Goal: Task Accomplishment & Management: Use online tool/utility

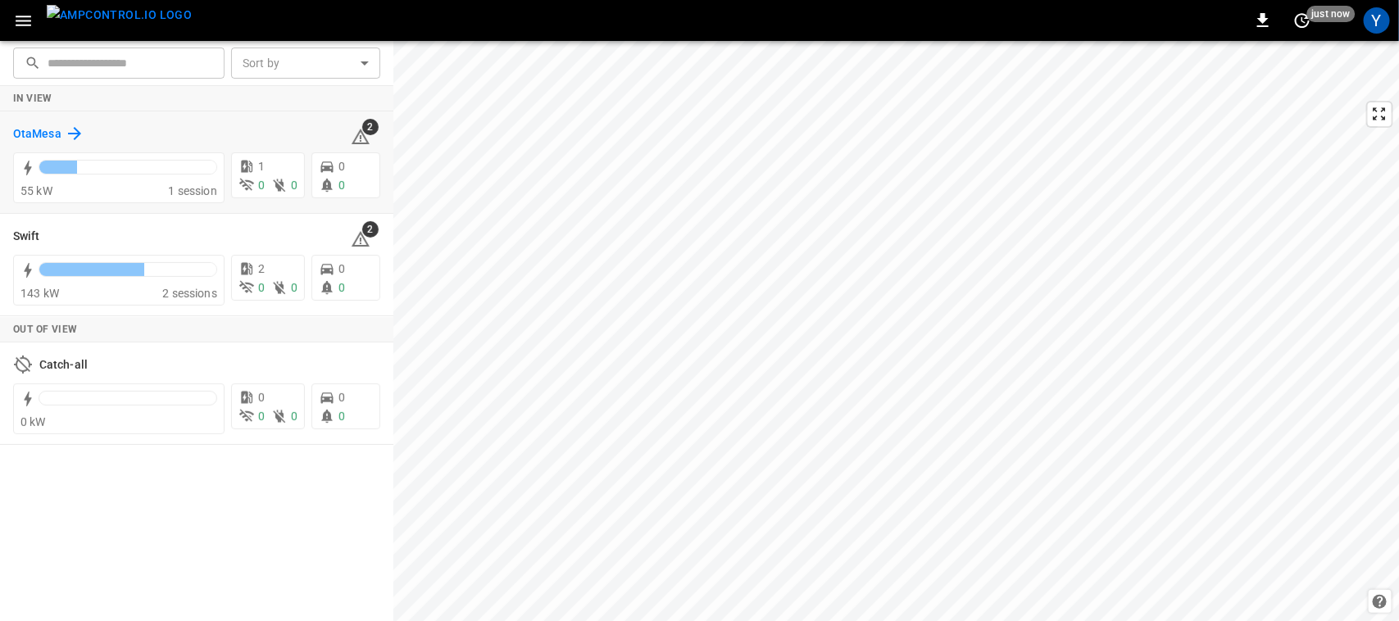
click at [45, 127] on h6 "OtaMesa" at bounding box center [37, 134] width 48 height 18
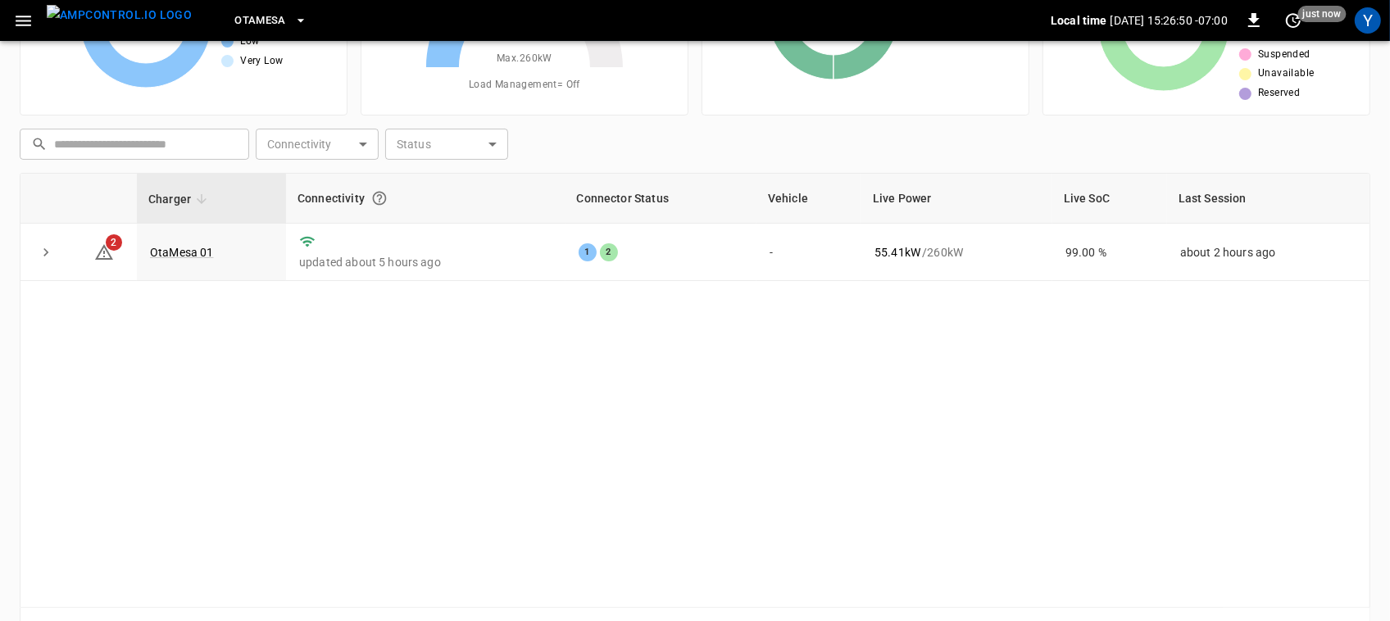
scroll to position [203, 0]
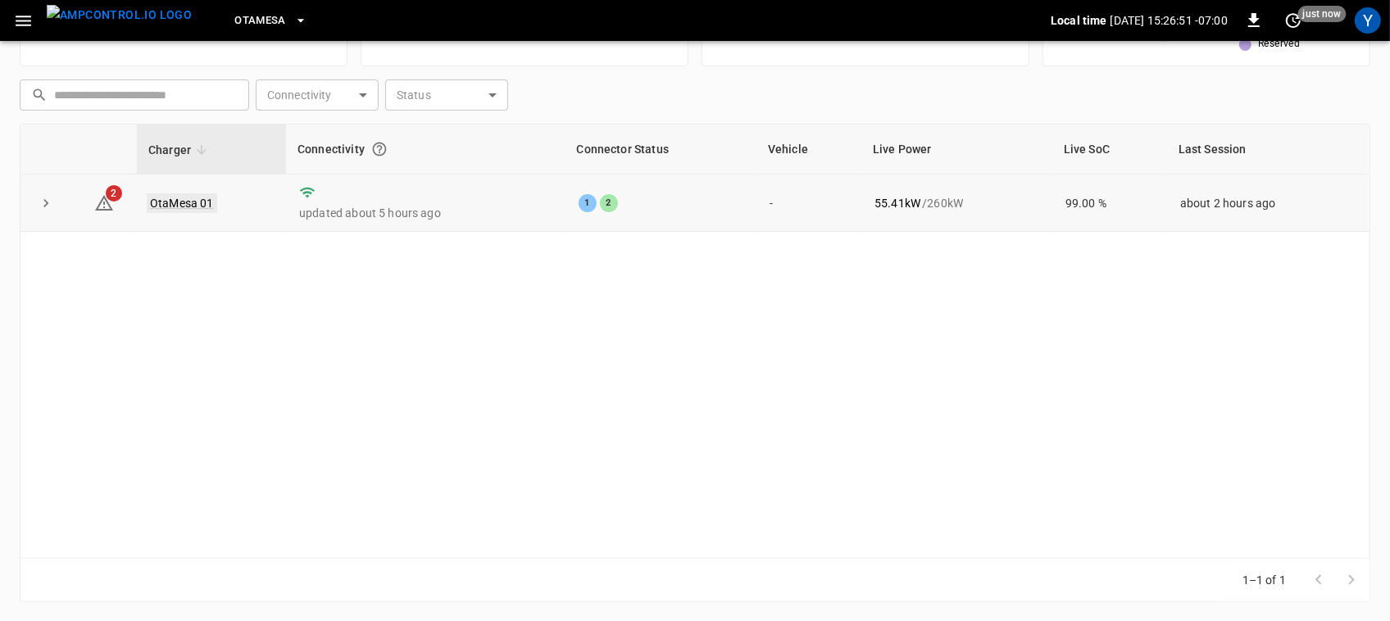
click at [189, 206] on link "OtaMesa 01" at bounding box center [182, 203] width 70 height 20
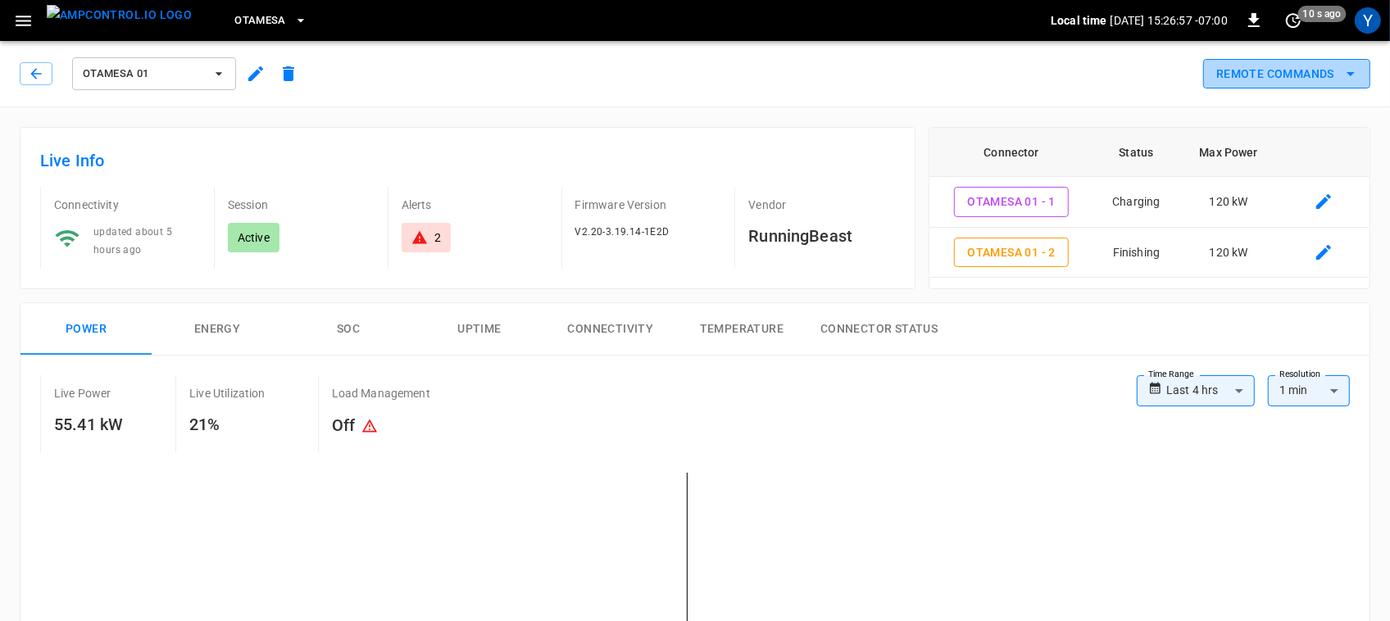
click at [1232, 70] on button "Remote Commands" at bounding box center [1286, 74] width 167 height 30
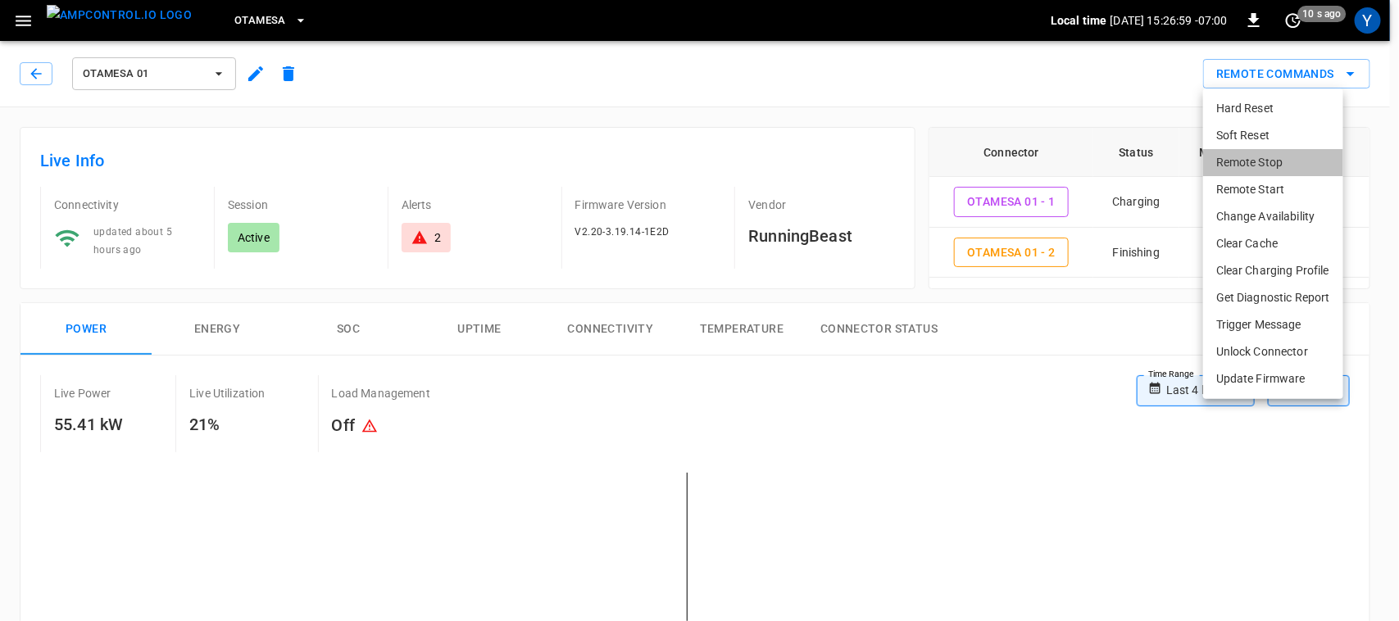
click at [1281, 161] on li "Remote Stop" at bounding box center [1273, 162] width 140 height 27
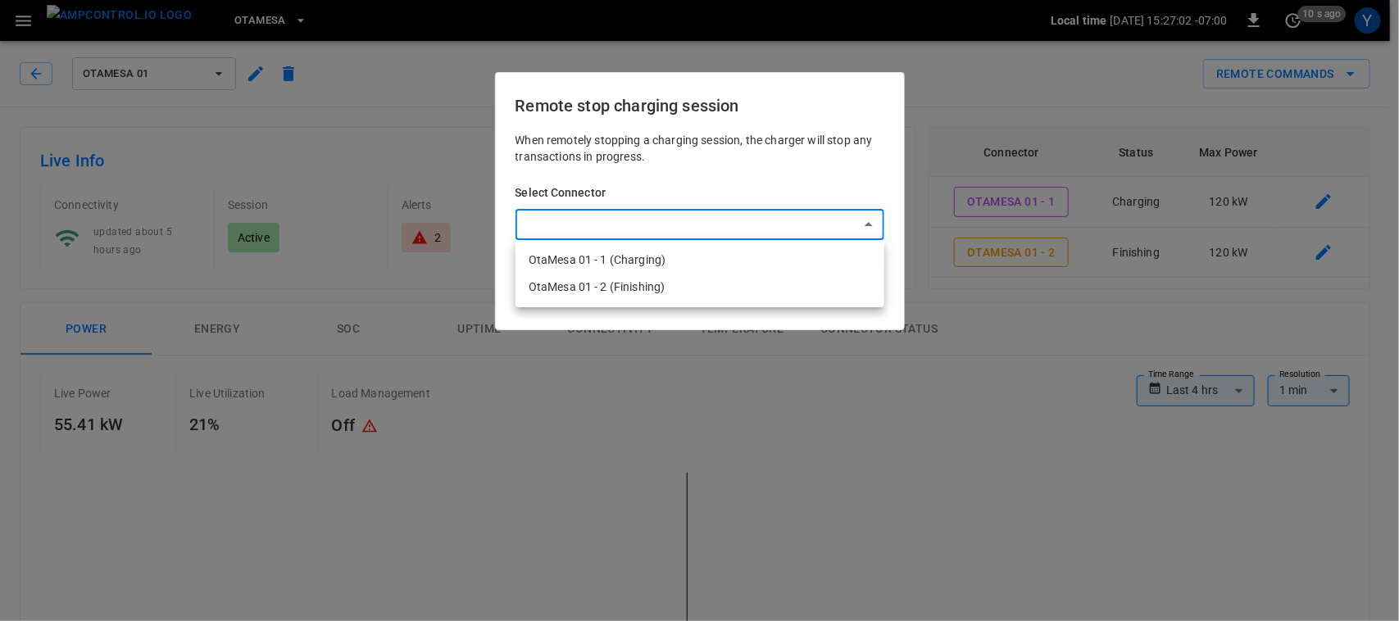
click at [681, 261] on li "OtaMesa 01 - 1 (Charging)" at bounding box center [700, 260] width 369 height 27
type input "**********"
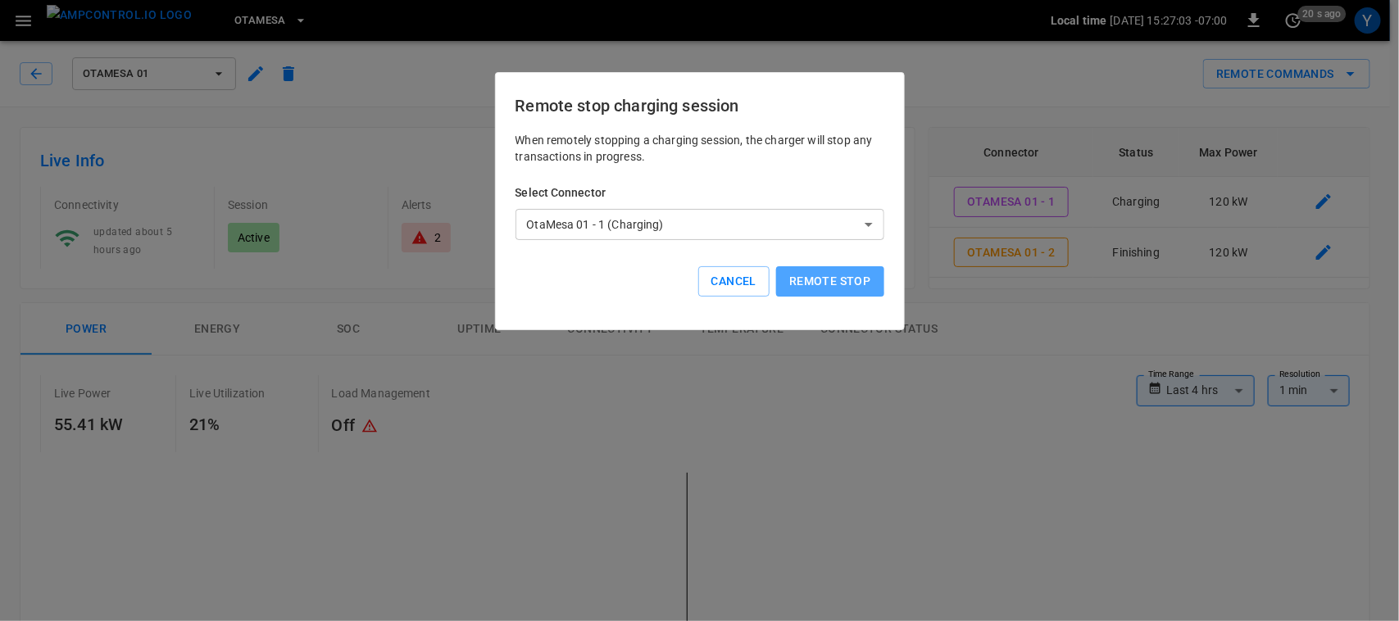
click at [817, 281] on button "Remote stop" at bounding box center [829, 281] width 107 height 30
